Goal: Task Accomplishment & Management: Manage account settings

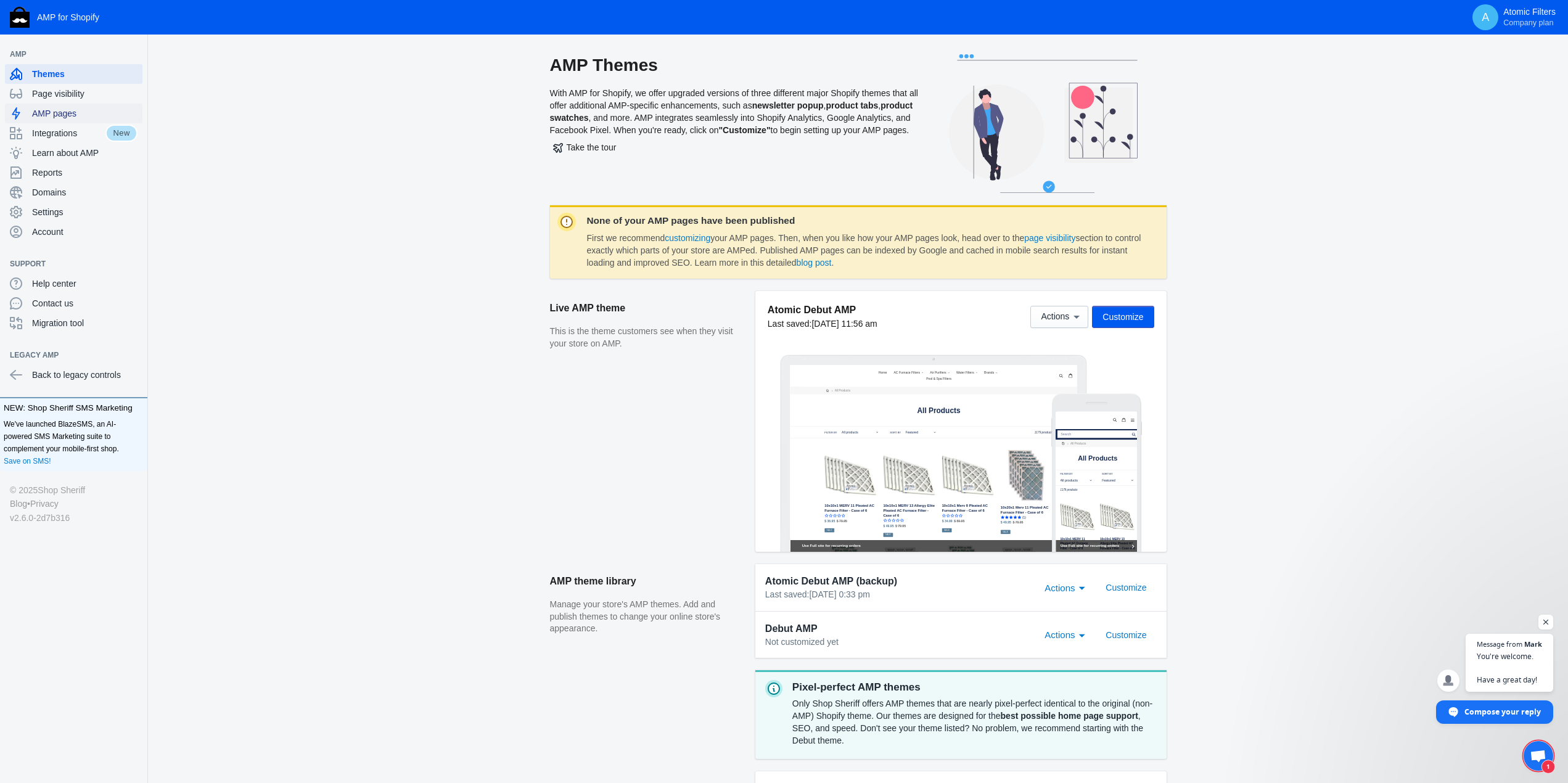
click at [50, 113] on span "AMP pages" at bounding box center [84, 113] width 105 height 12
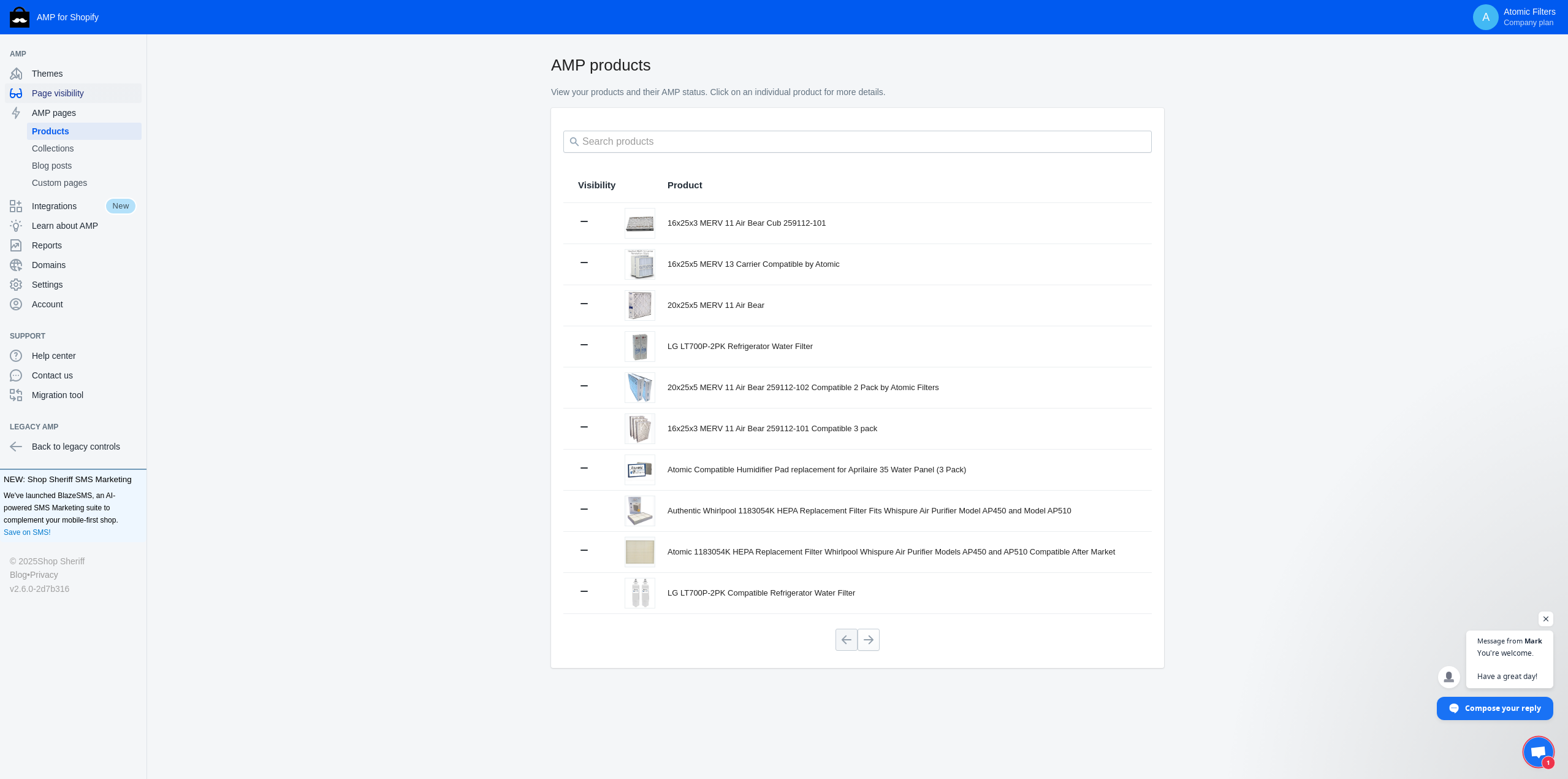
click at [51, 96] on span "Page visibility" at bounding box center [84, 93] width 105 height 12
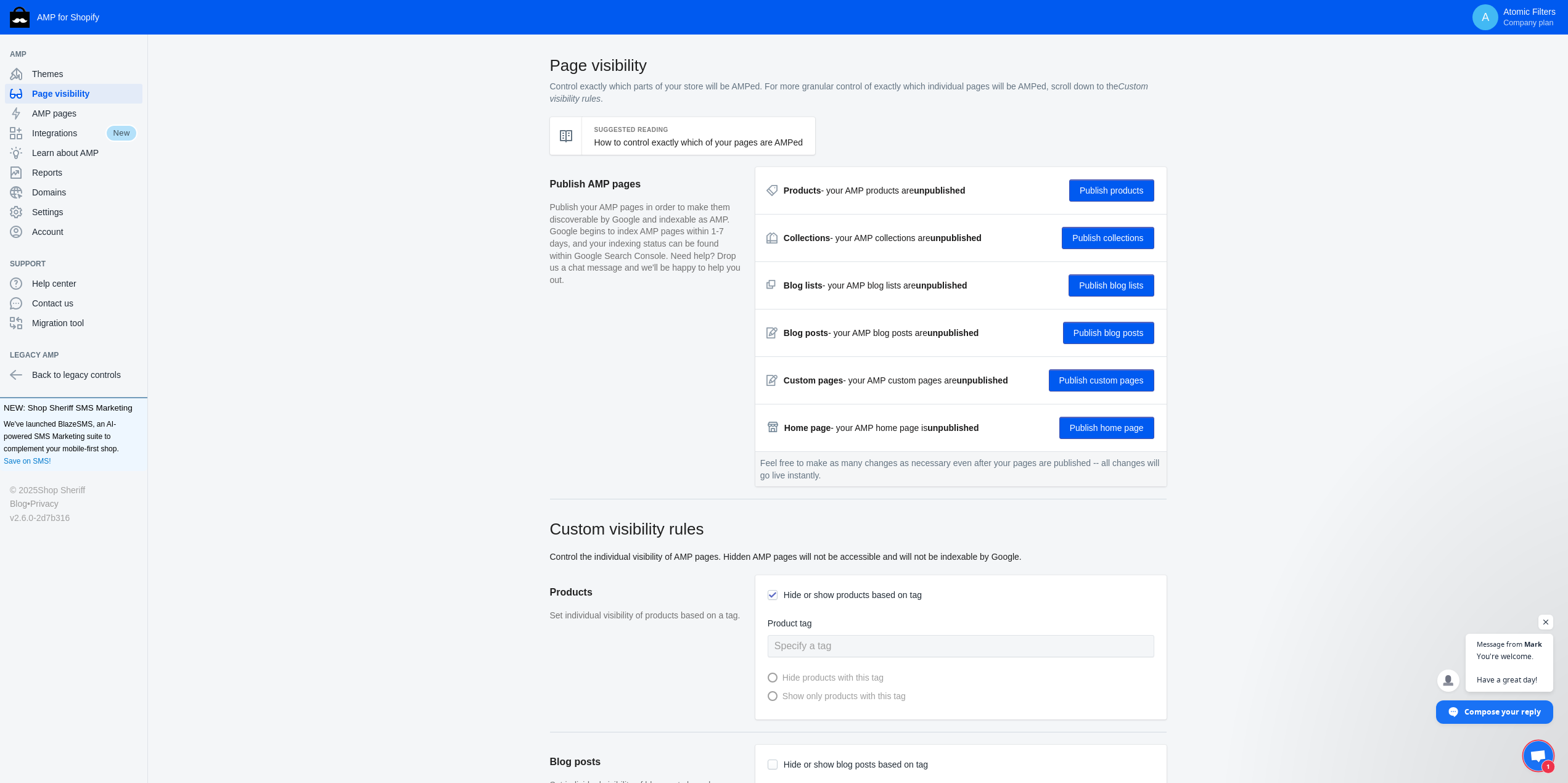
checkbox input "true"
type input "Online"
radio input "true"
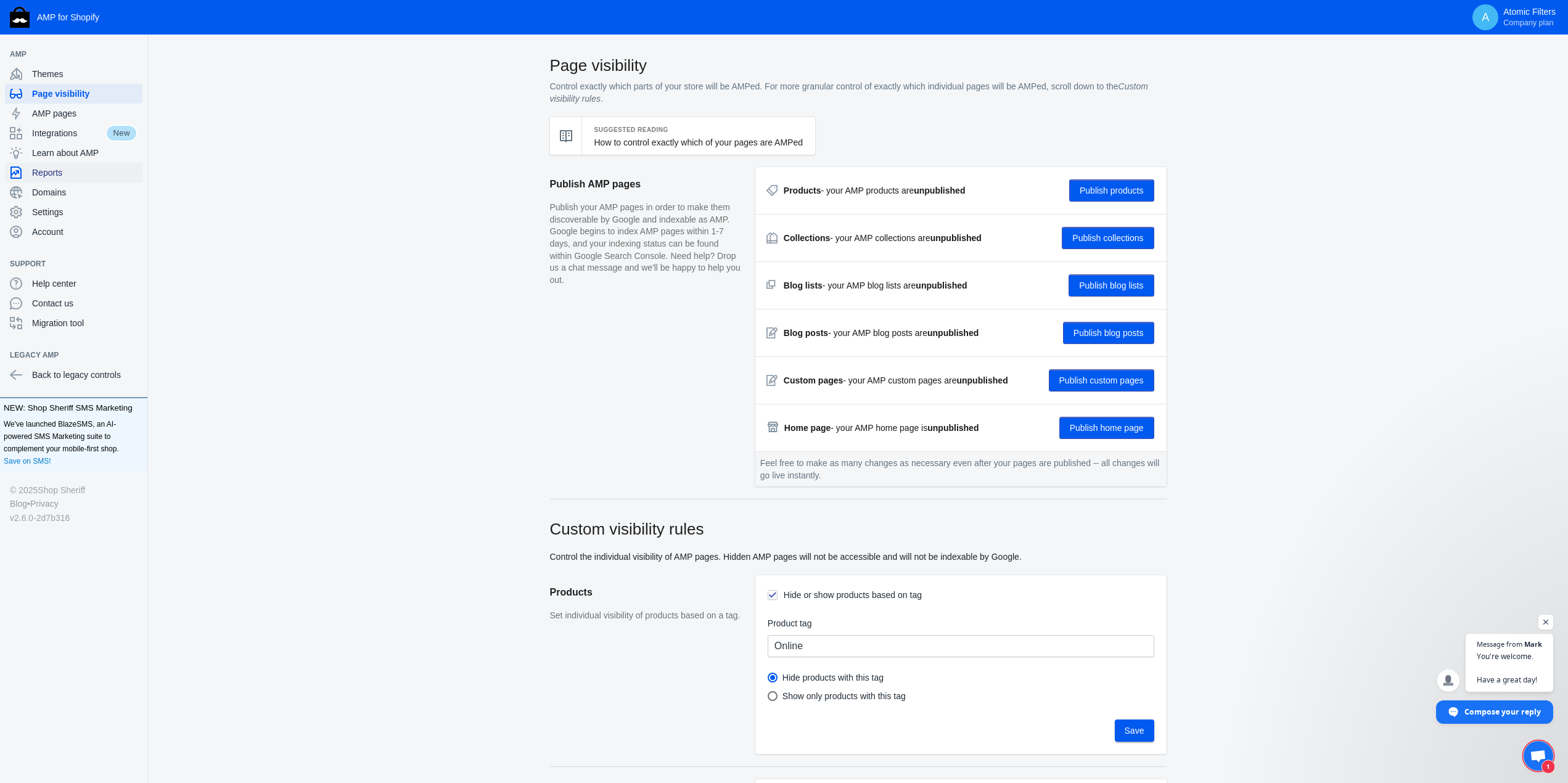
click at [43, 170] on span "Reports" at bounding box center [84, 172] width 105 height 12
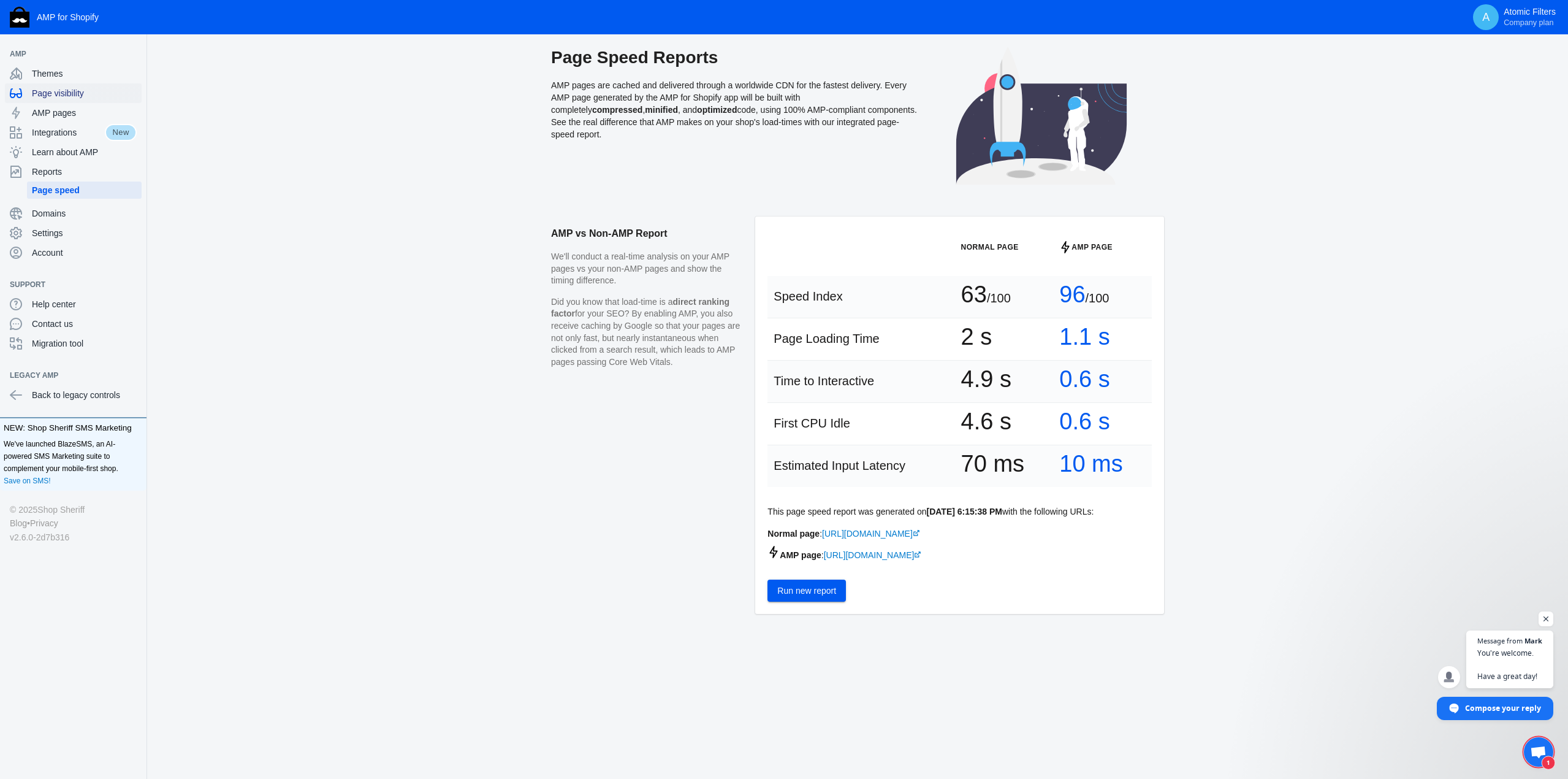
click at [47, 92] on span "Page visibility" at bounding box center [84, 93] width 105 height 12
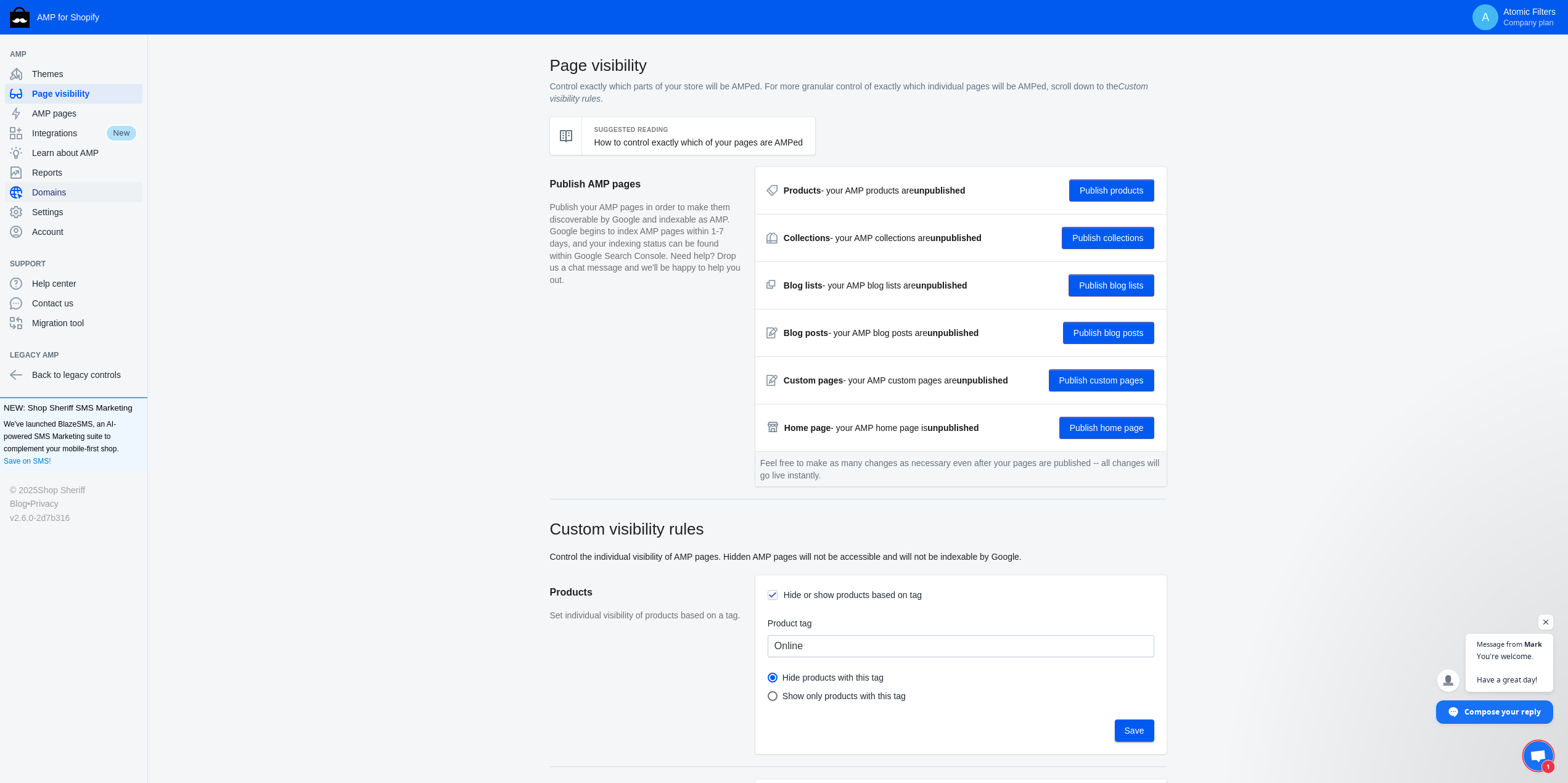
click at [43, 191] on span "Domains" at bounding box center [84, 192] width 105 height 12
